Goal: Information Seeking & Learning: Learn about a topic

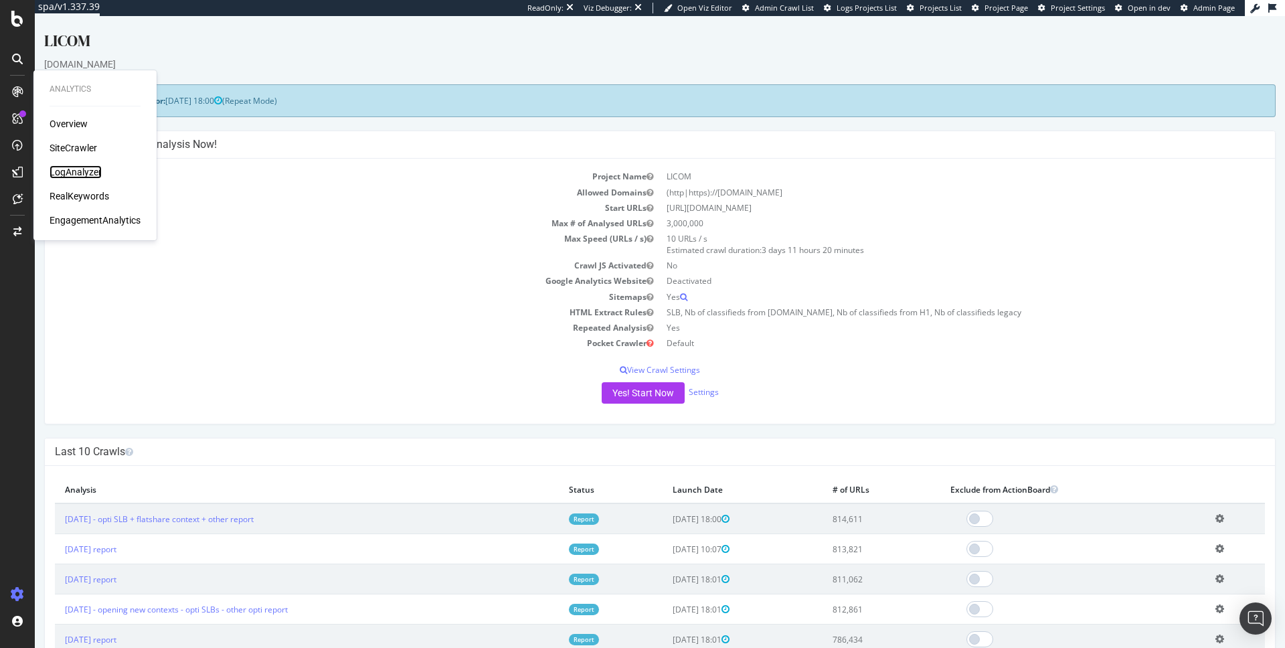
click at [92, 169] on div "LogAnalyzer" at bounding box center [76, 171] width 52 height 13
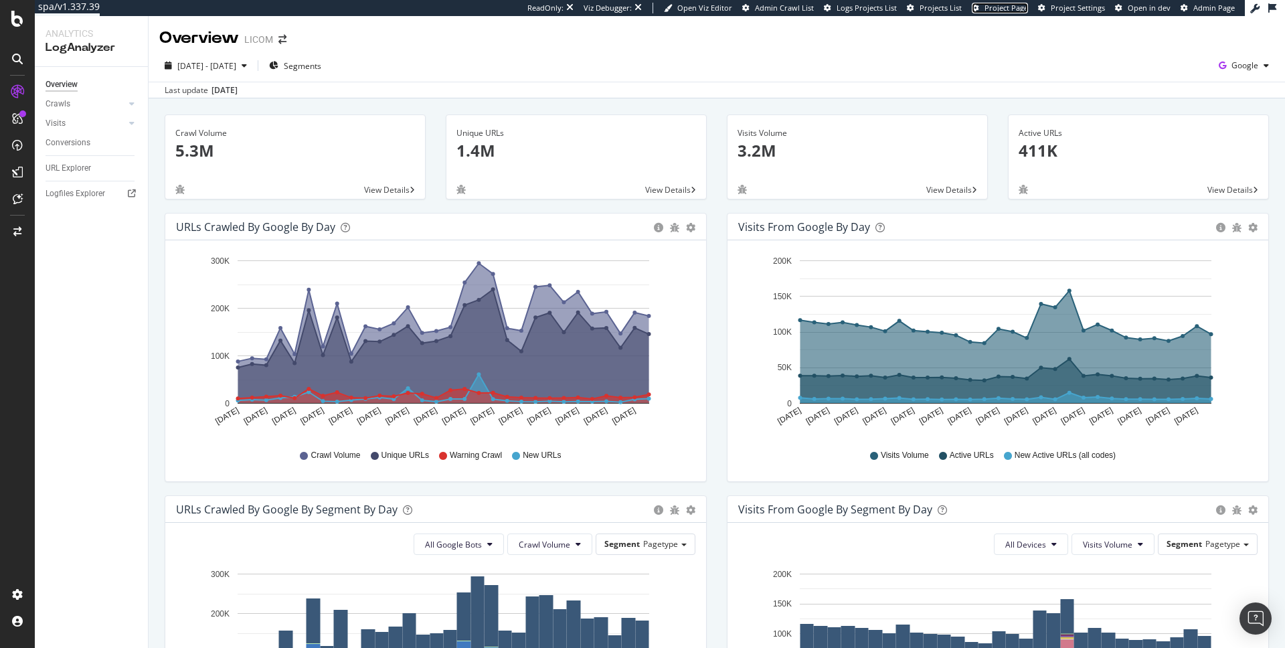
click at [1008, 9] on span "Project Page" at bounding box center [1005, 8] width 43 height 10
click at [99, 120] on link "Visits" at bounding box center [86, 123] width 80 height 14
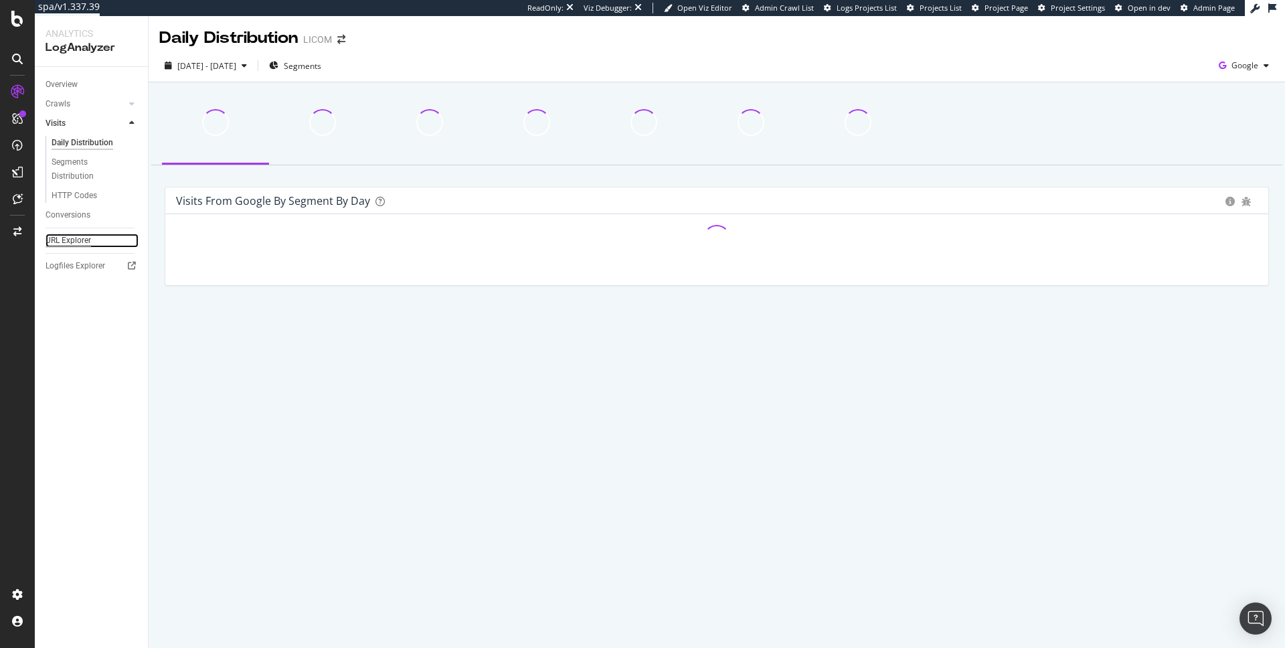
click at [75, 243] on div "URL Explorer" at bounding box center [69, 241] width 46 height 14
